Goal: Information Seeking & Learning: Learn about a topic

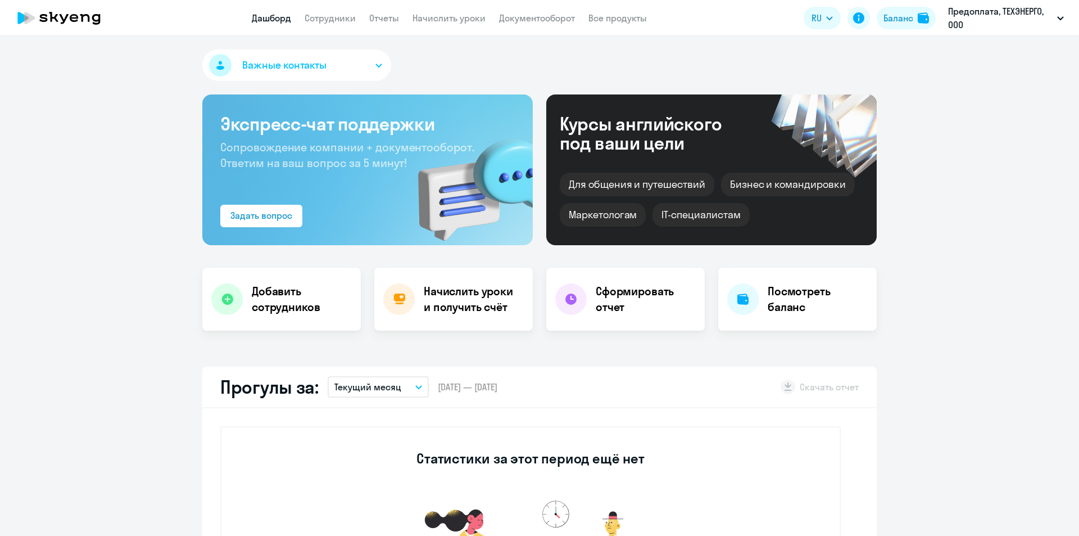
select select "30"
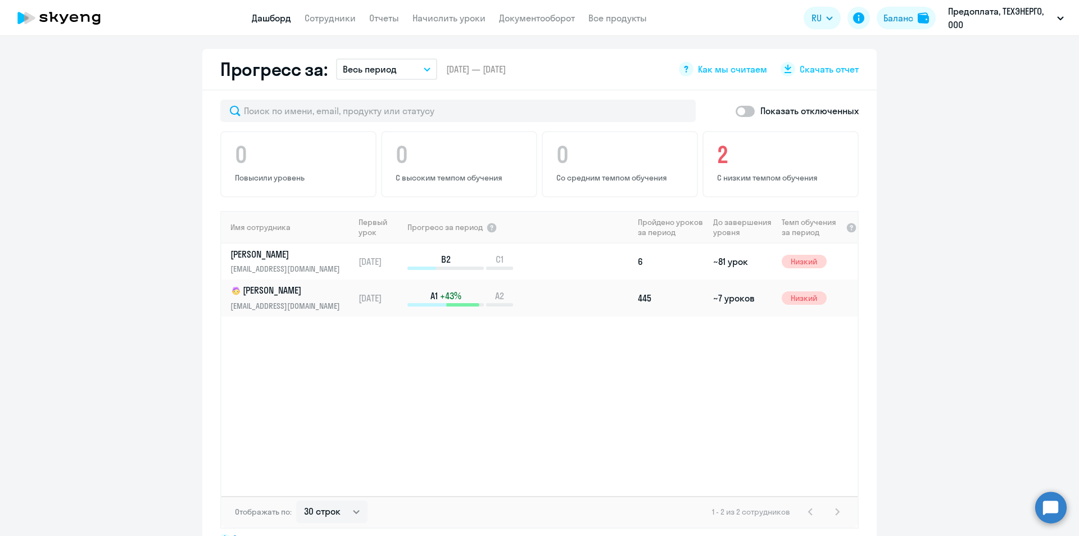
scroll to position [675, 0]
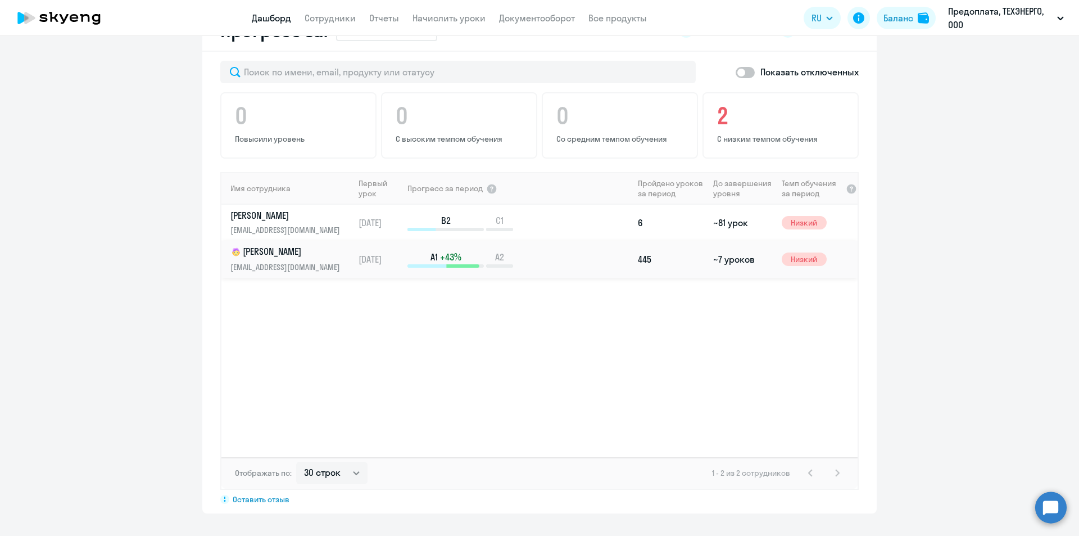
click at [277, 250] on p "[PERSON_NAME]" at bounding box center [289, 251] width 116 height 13
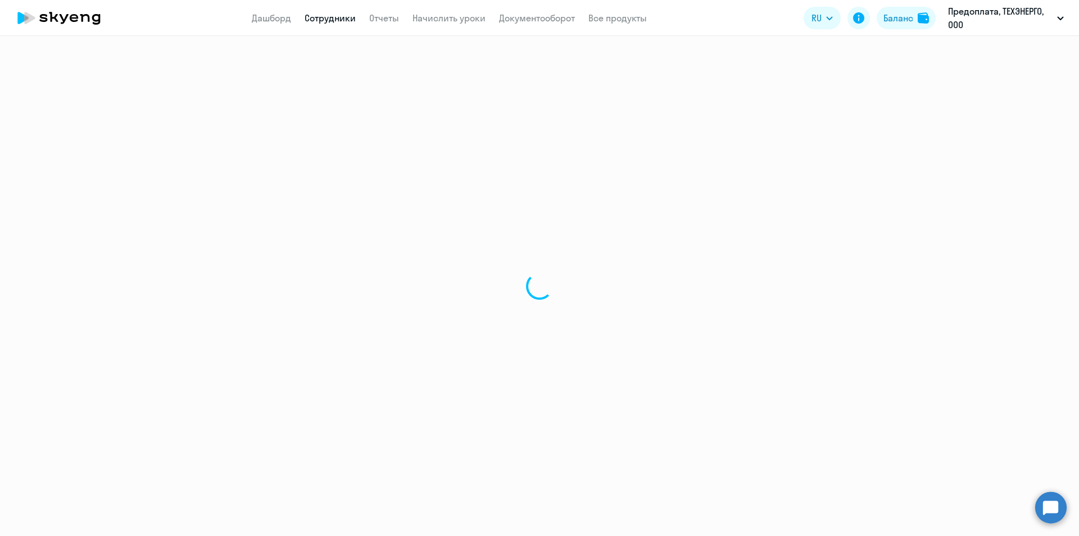
select select "english"
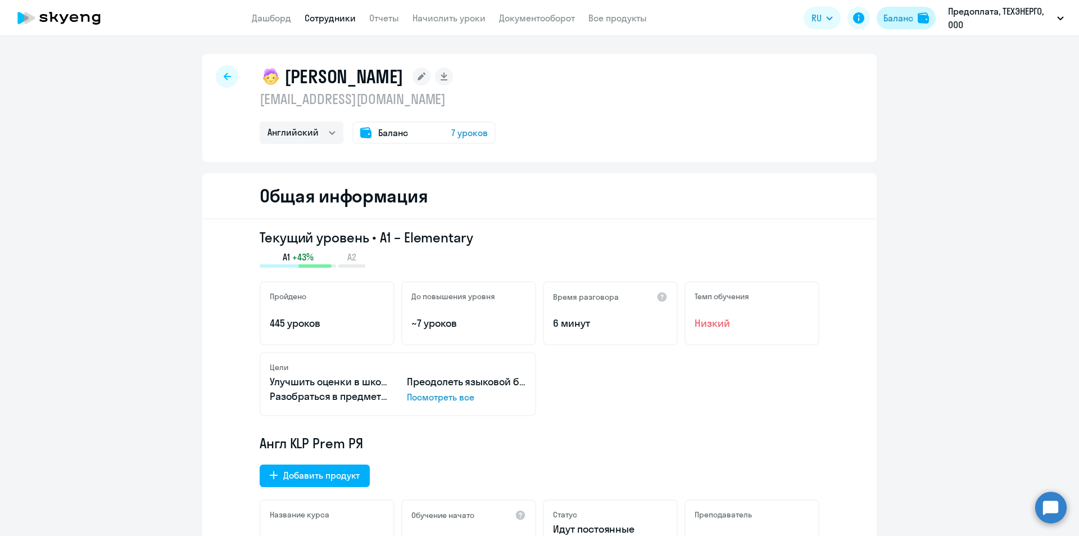
click at [906, 22] on div "Баланс" at bounding box center [899, 17] width 30 height 13
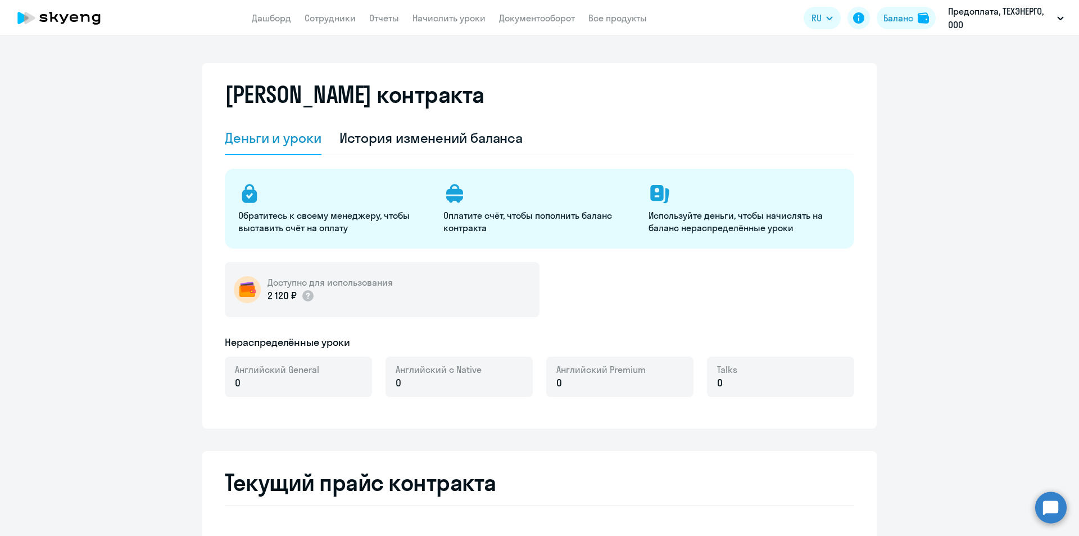
select select "english_adult_not_native_speaker"
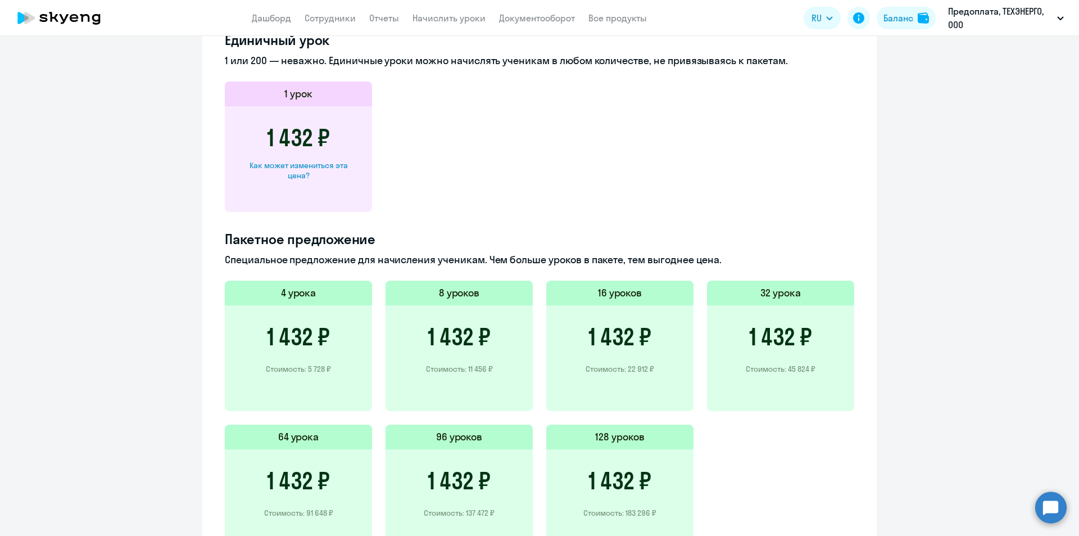
scroll to position [507, 0]
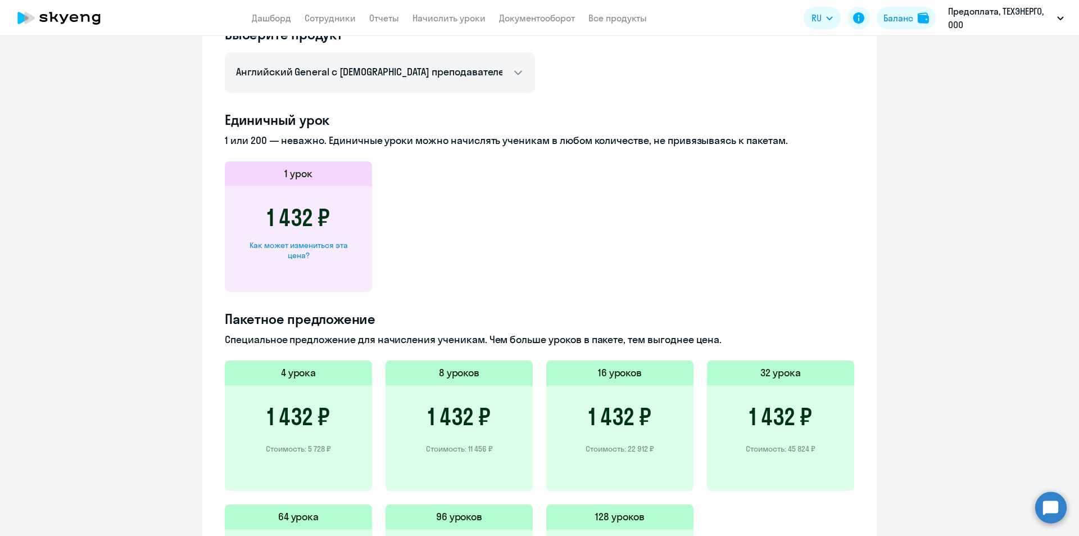
click at [299, 245] on div "Как может измениться эта цена?" at bounding box center [298, 250] width 111 height 20
select select "english_adult_not_native_speaker"
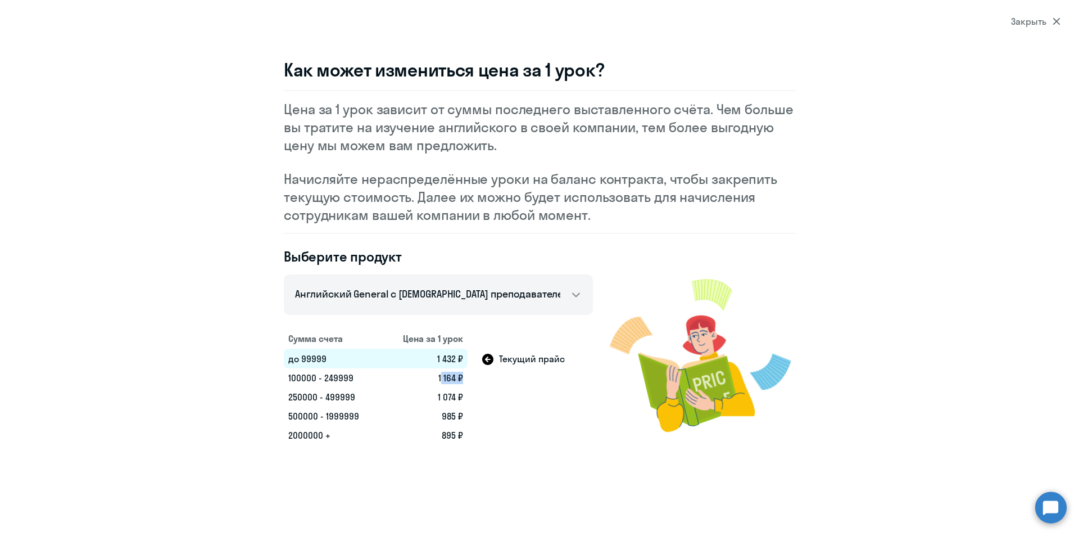
drag, startPoint x: 431, startPoint y: 376, endPoint x: 474, endPoint y: 376, distance: 43.3
click at [474, 376] on tr "100000 - 249999 1 164 ₽" at bounding box center [438, 377] width 309 height 19
click at [1060, 17] on icon at bounding box center [1057, 21] width 8 height 8
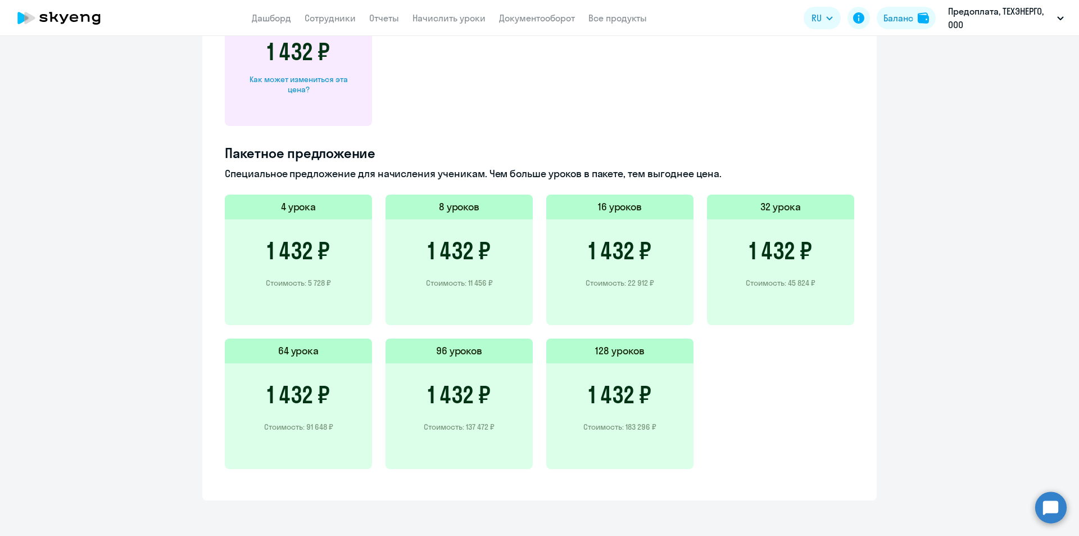
scroll to position [675, 0]
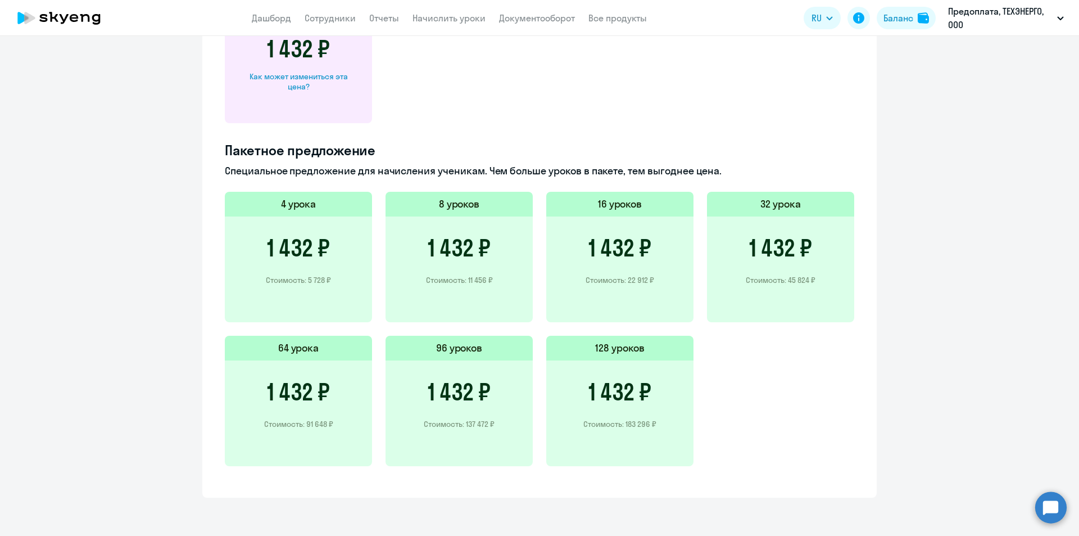
click at [625, 383] on h3 "1 432 ₽" at bounding box center [620, 391] width 63 height 27
click at [620, 351] on h5 "128 уроков" at bounding box center [619, 348] width 49 height 15
click at [614, 415] on div "1 432 ₽ Стоимость: 183 296 ₽" at bounding box center [619, 413] width 147 height 106
click at [616, 439] on div "1 432 ₽ Стоимость: 183 296 ₽" at bounding box center [619, 413] width 147 height 106
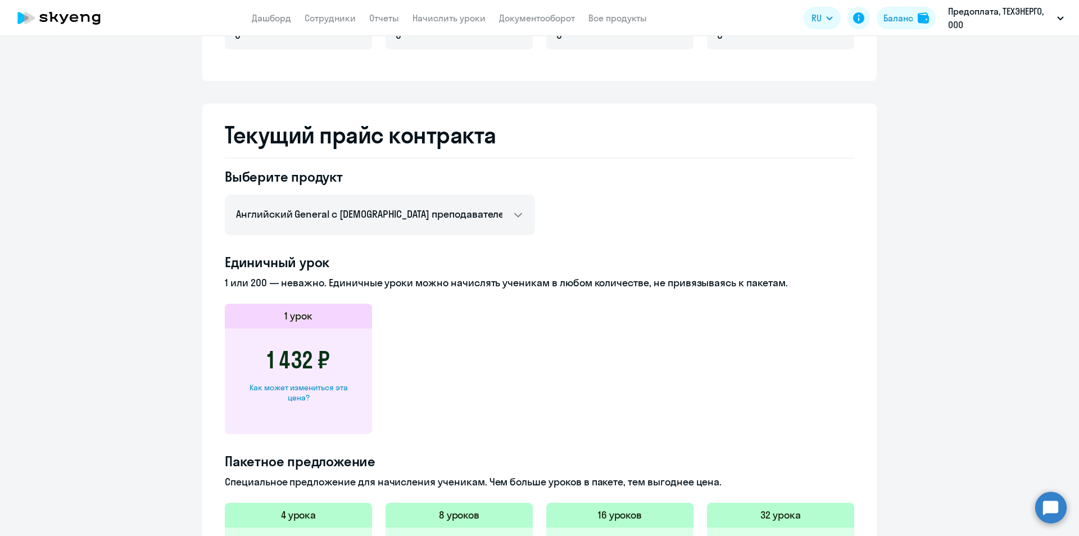
scroll to position [506, 0]
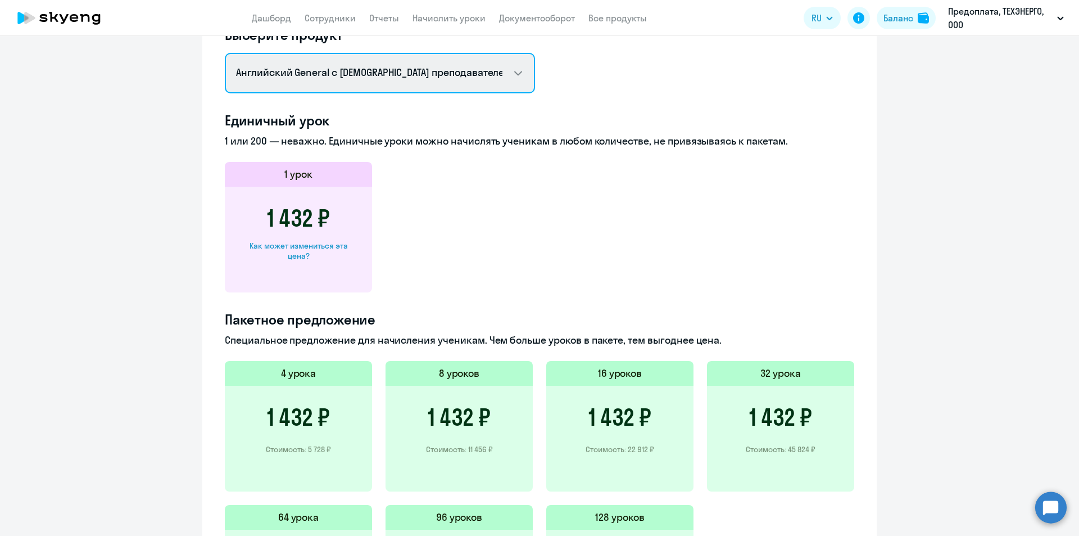
click at [514, 73] on select "Английский General с русскоговорящим преподавателем Английский General с [DEMOG…" at bounding box center [380, 73] width 310 height 40
select select "english_adult_not_native_speaker_premium"
click at [225, 53] on select "Английский General с русскоговорящим преподавателем Английский General с [DEMOG…" at bounding box center [380, 73] width 310 height 40
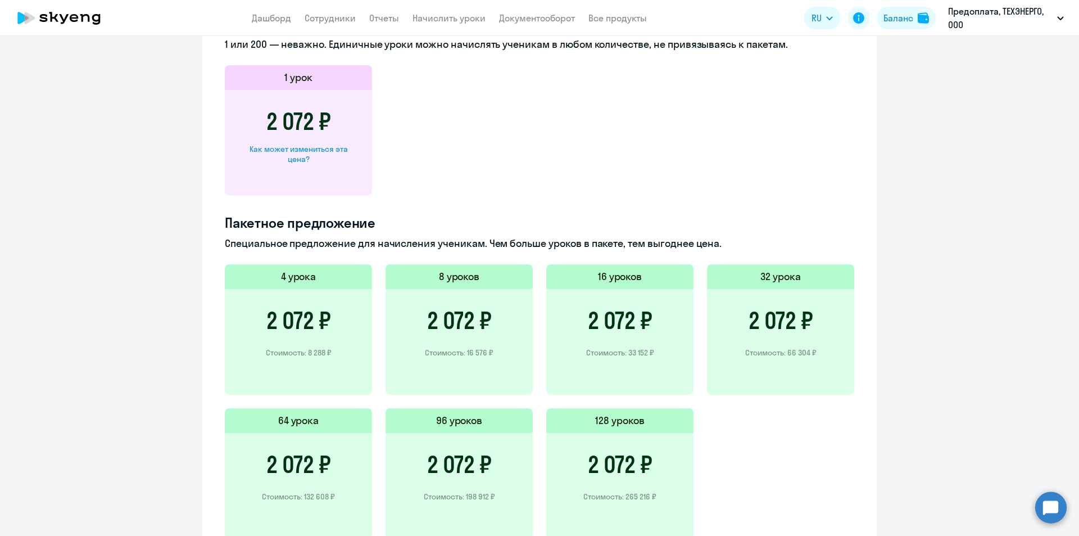
scroll to position [675, 0]
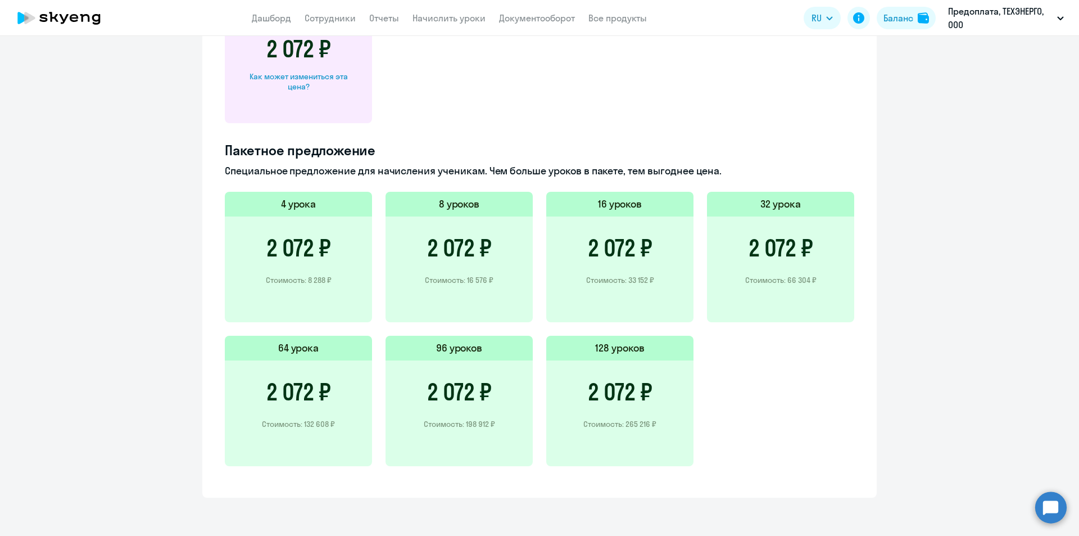
click at [622, 384] on h3 "2 072 ₽" at bounding box center [620, 391] width 65 height 27
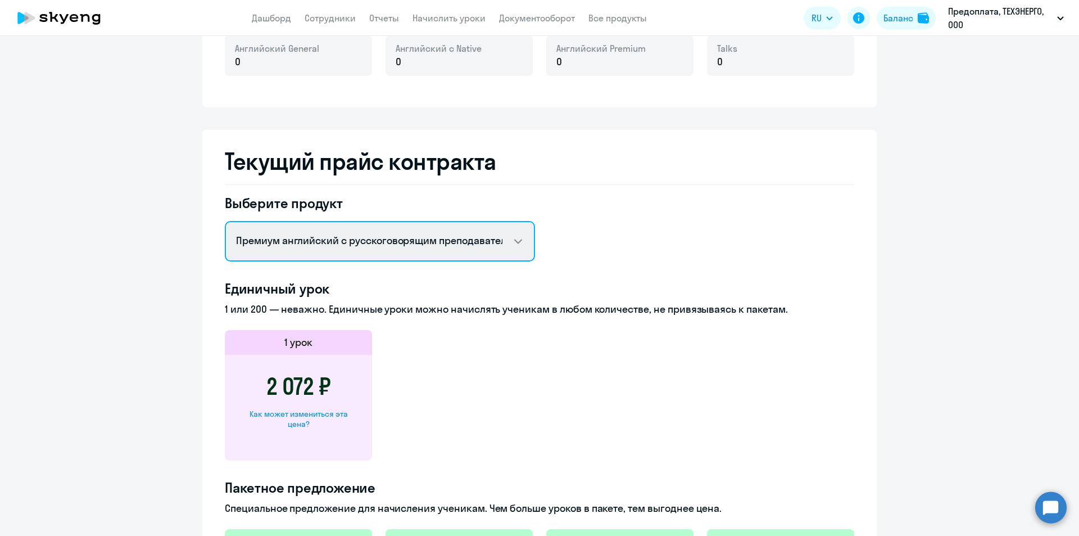
click at [380, 243] on select "Английский General с русскоговорящим преподавателем Английский General с [DEMOG…" at bounding box center [380, 241] width 310 height 40
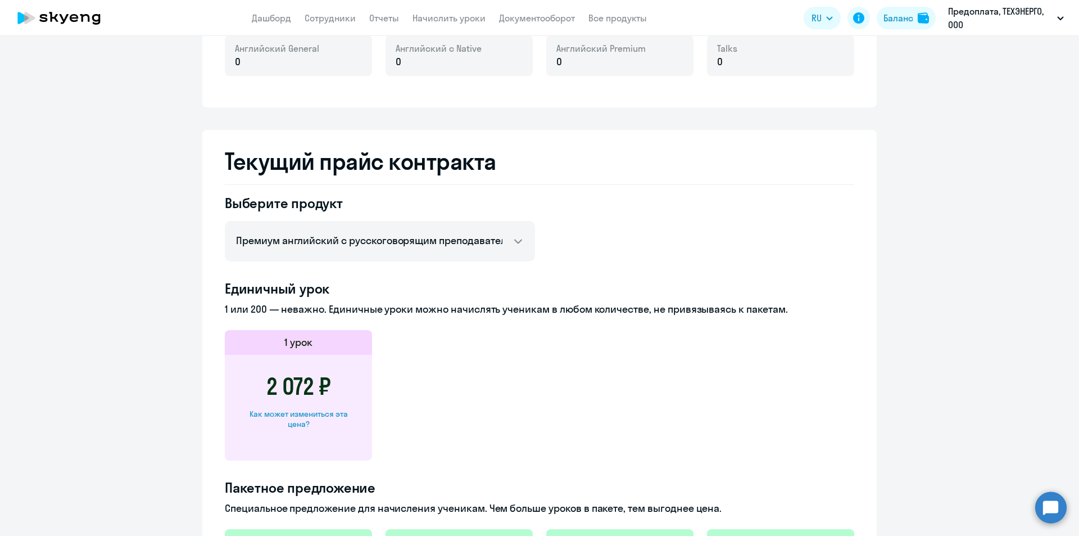
click at [945, 252] on ng-component "[PERSON_NAME] контракта [PERSON_NAME] и уроки История изменений баланса Обратит…" at bounding box center [539, 280] width 1079 height 1110
